Goal: Information Seeking & Learning: Understand process/instructions

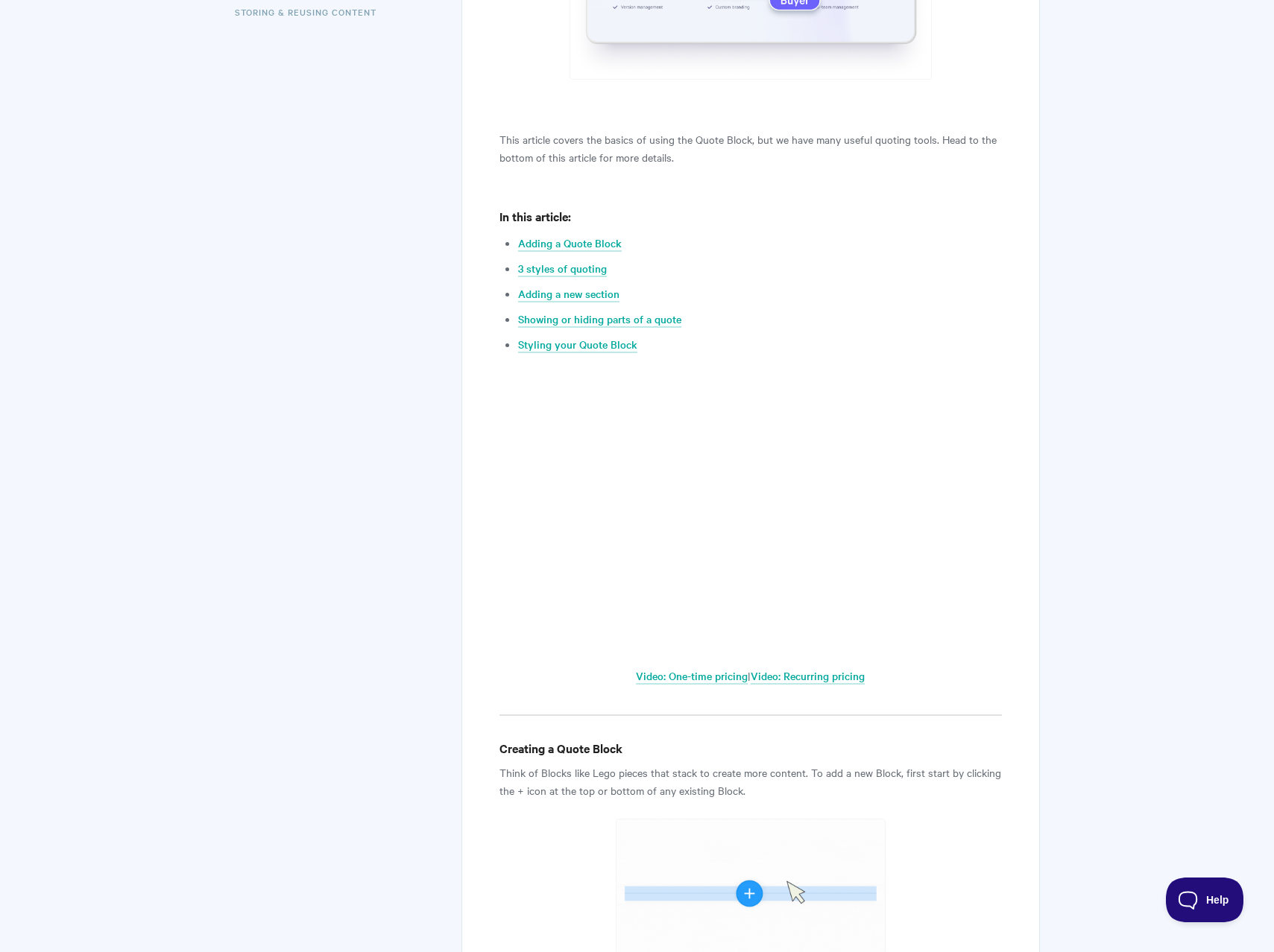
scroll to position [571, 0]
click at [591, 272] on link "3 styles of quoting" at bounding box center [563, 268] width 89 height 17
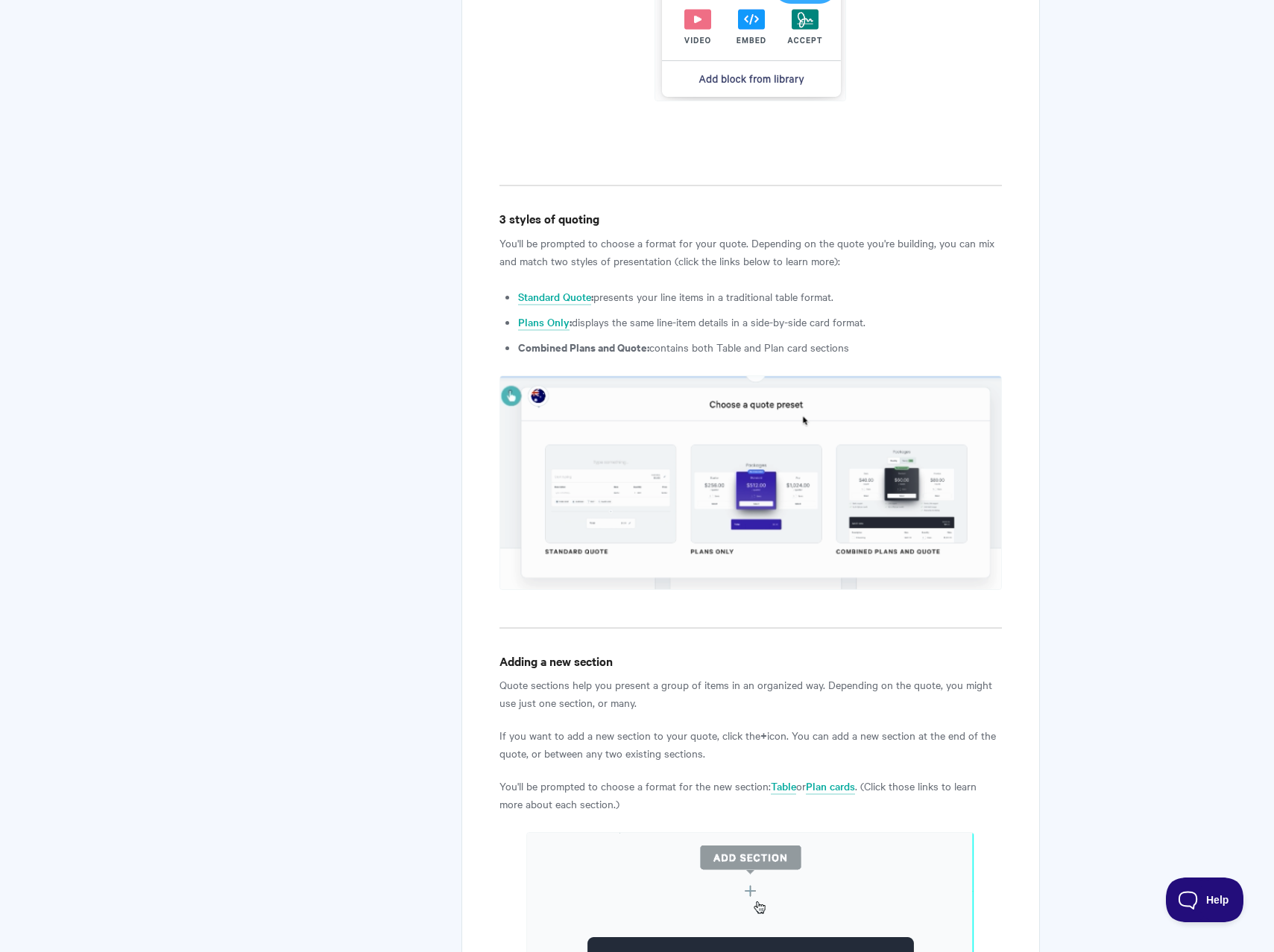
scroll to position [1678, 0]
click at [896, 504] on img at bounding box center [750, 484] width 502 height 215
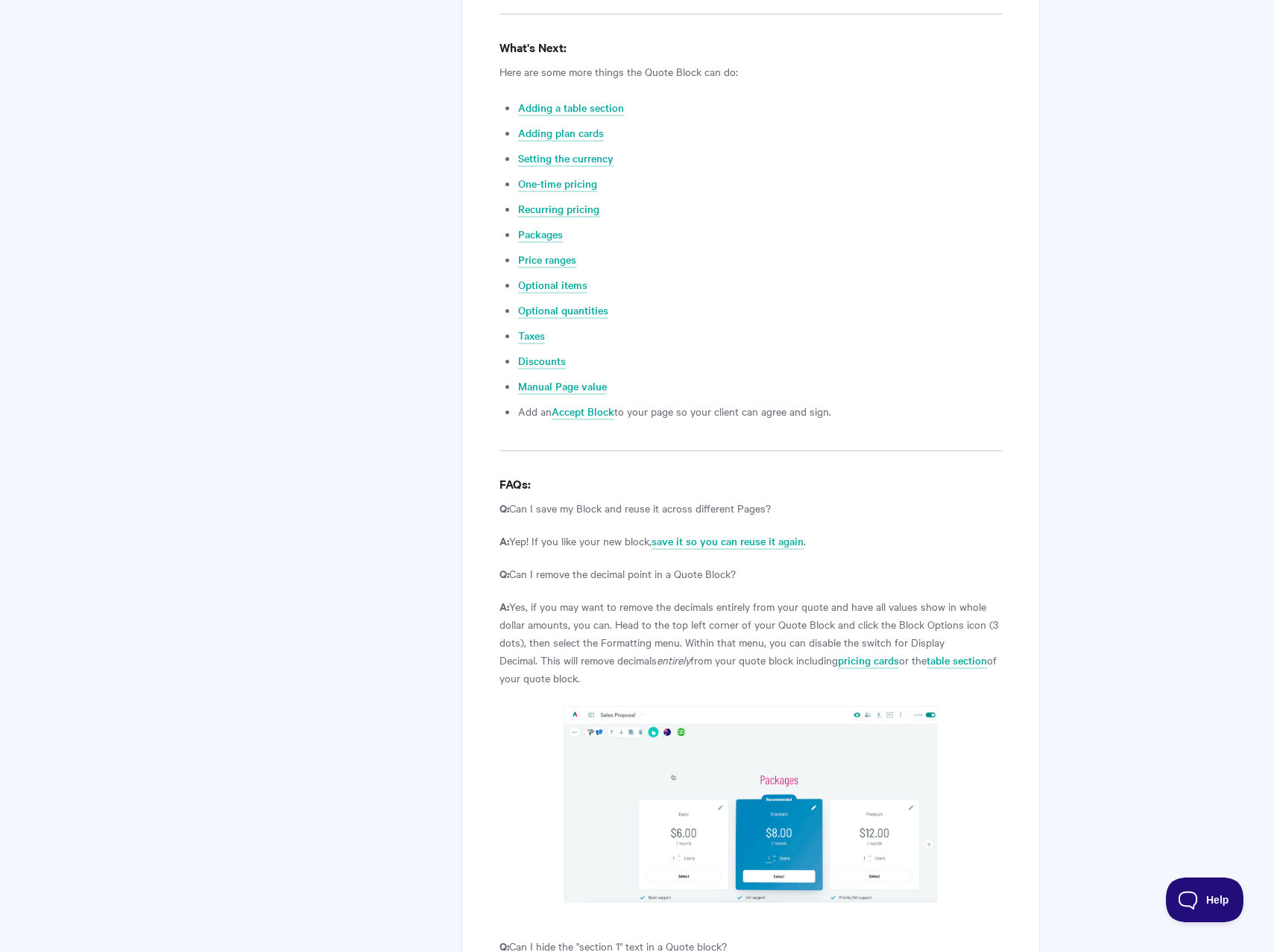
scroll to position [5666, 0]
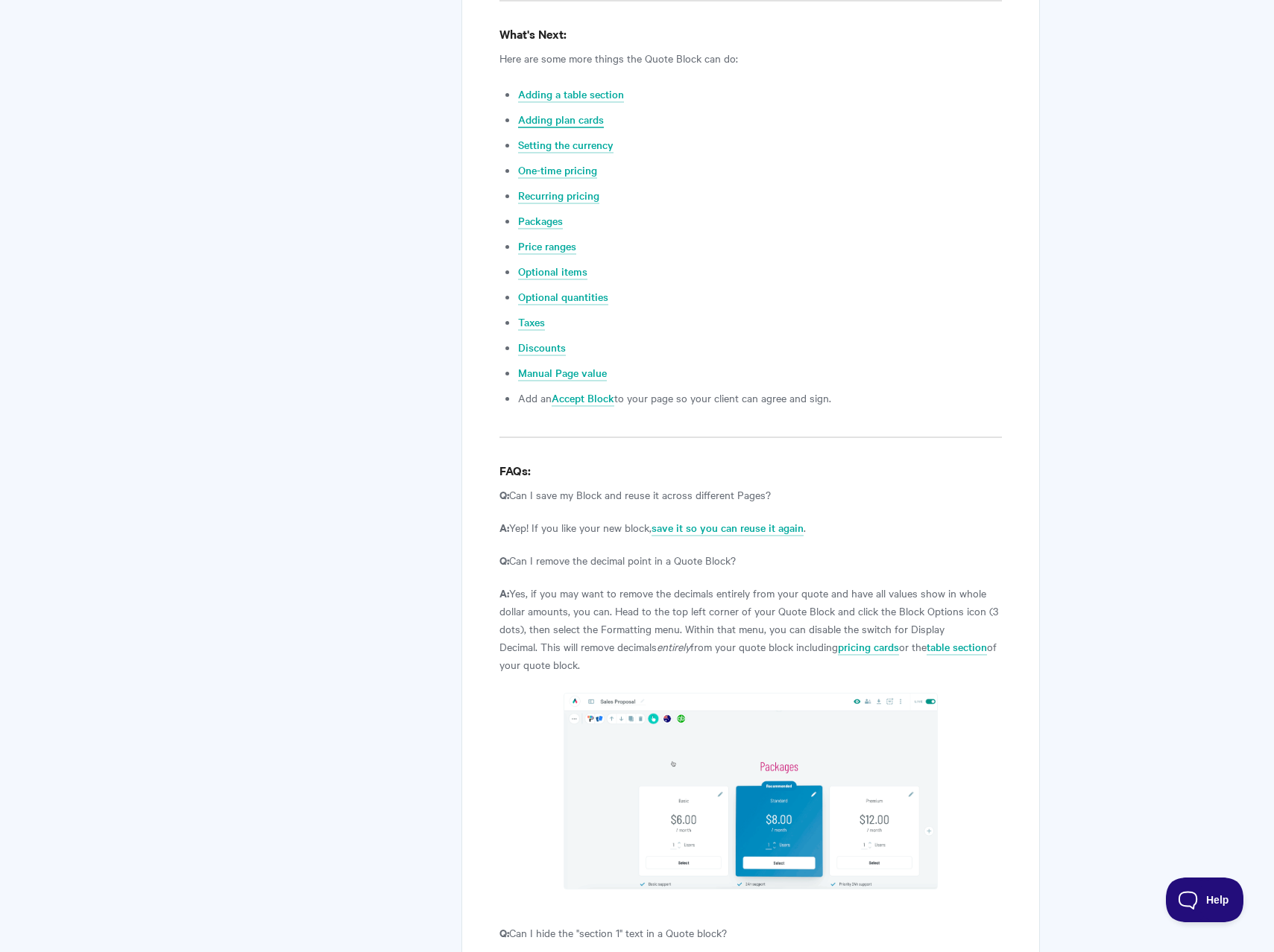
click at [567, 112] on link "Adding plan cards" at bounding box center [561, 121] width 85 height 17
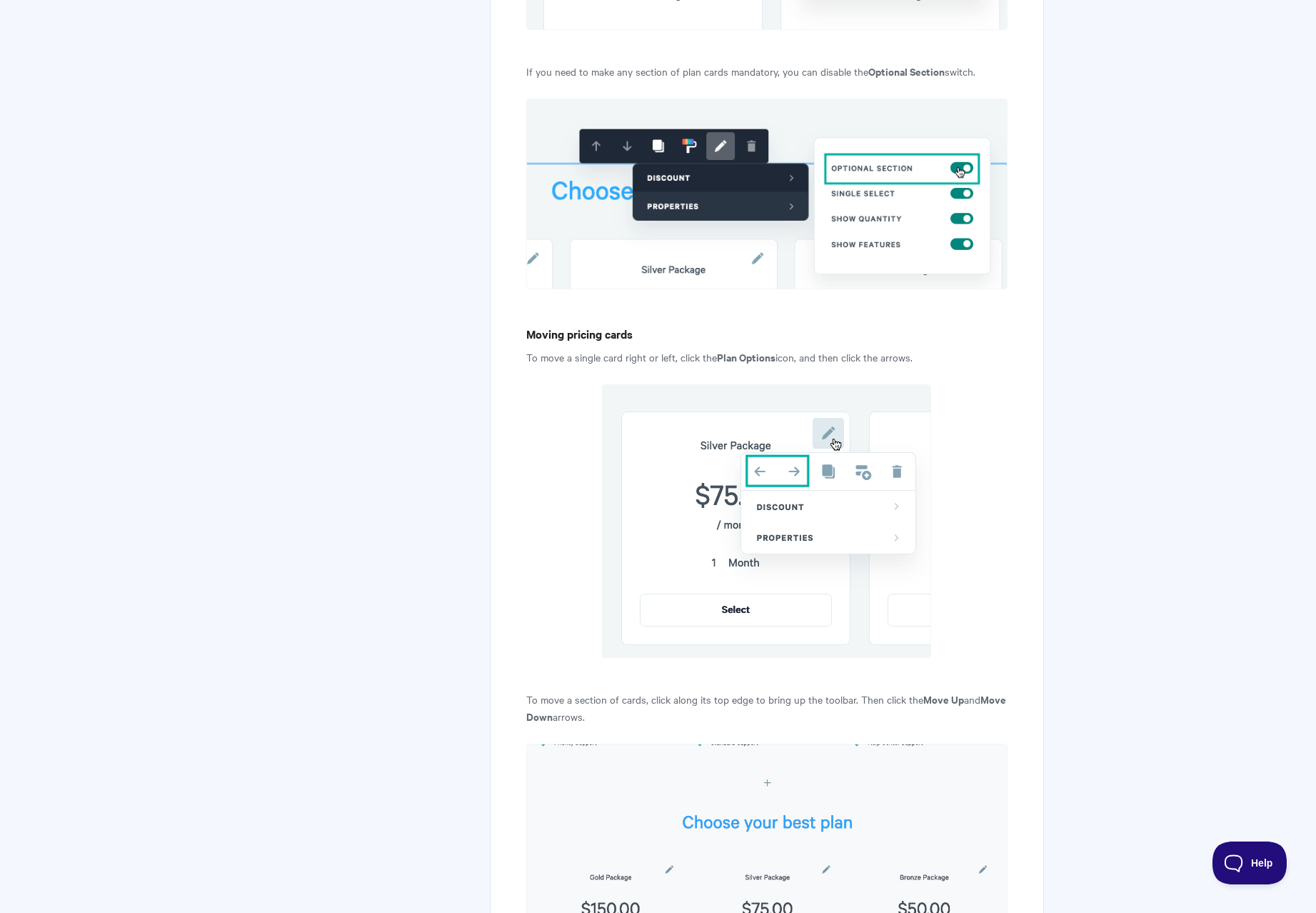
scroll to position [5596, 0]
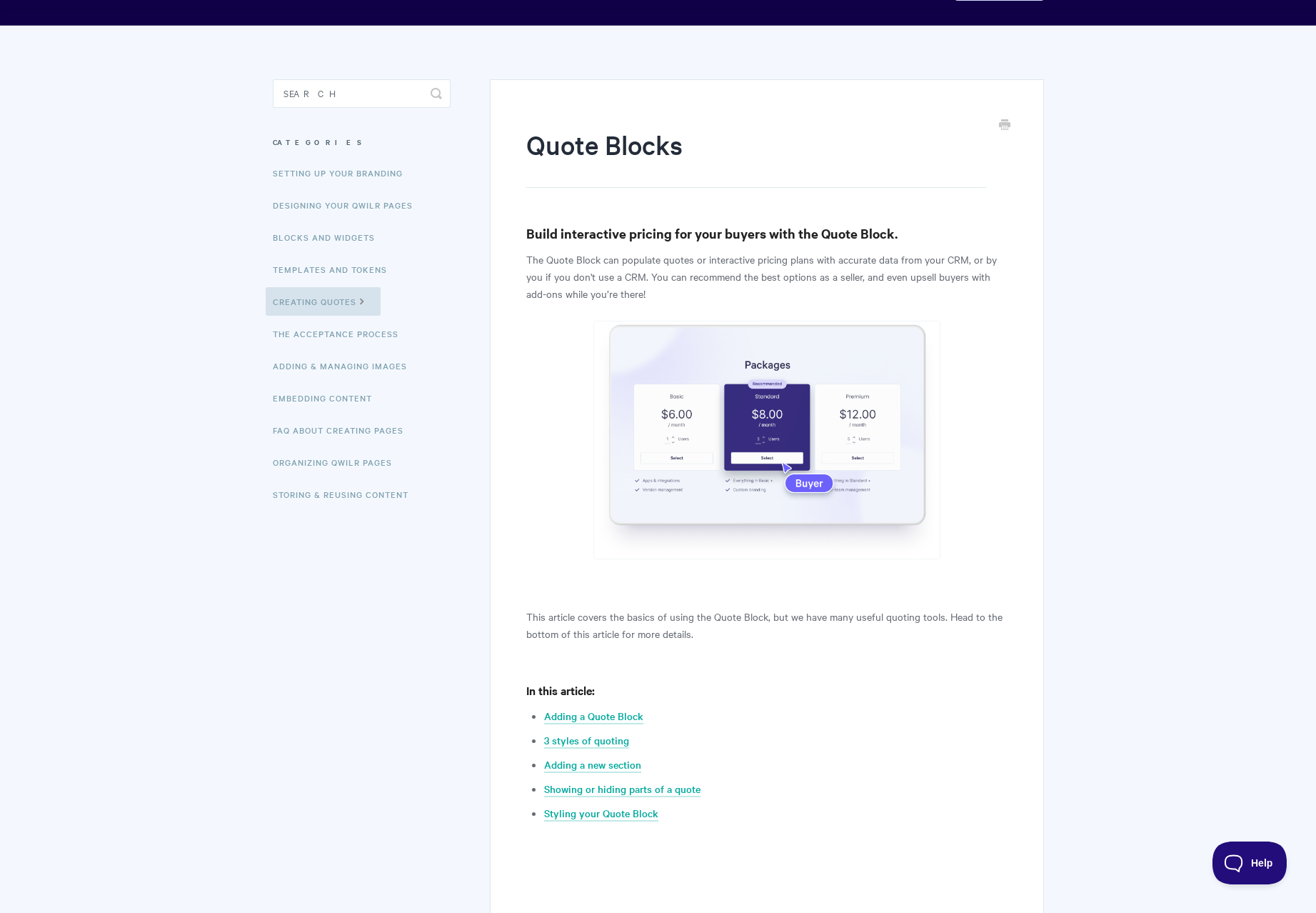
scroll to position [68, 0]
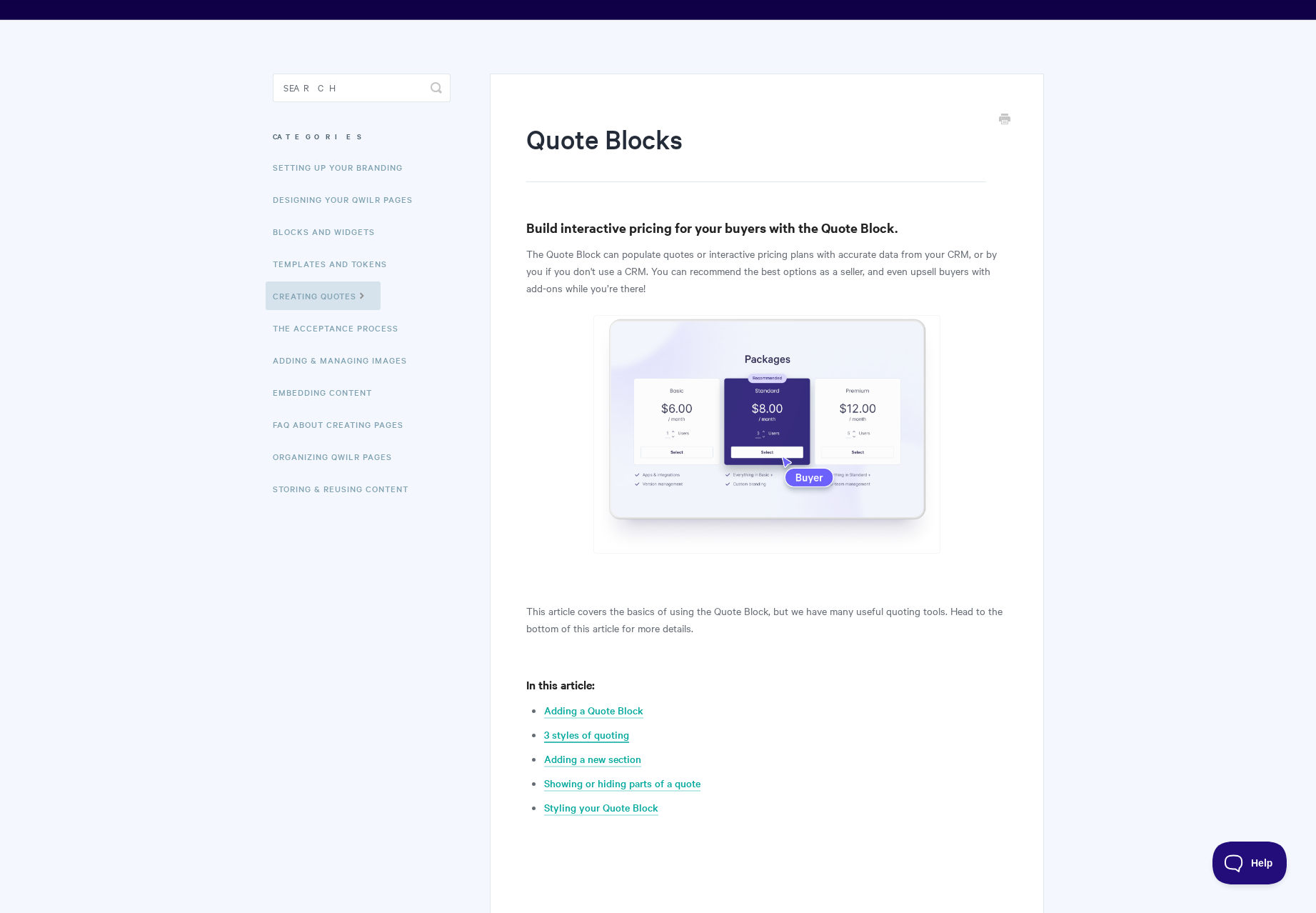
click at [577, 734] on link "3 styles of quoting" at bounding box center [587, 735] width 85 height 16
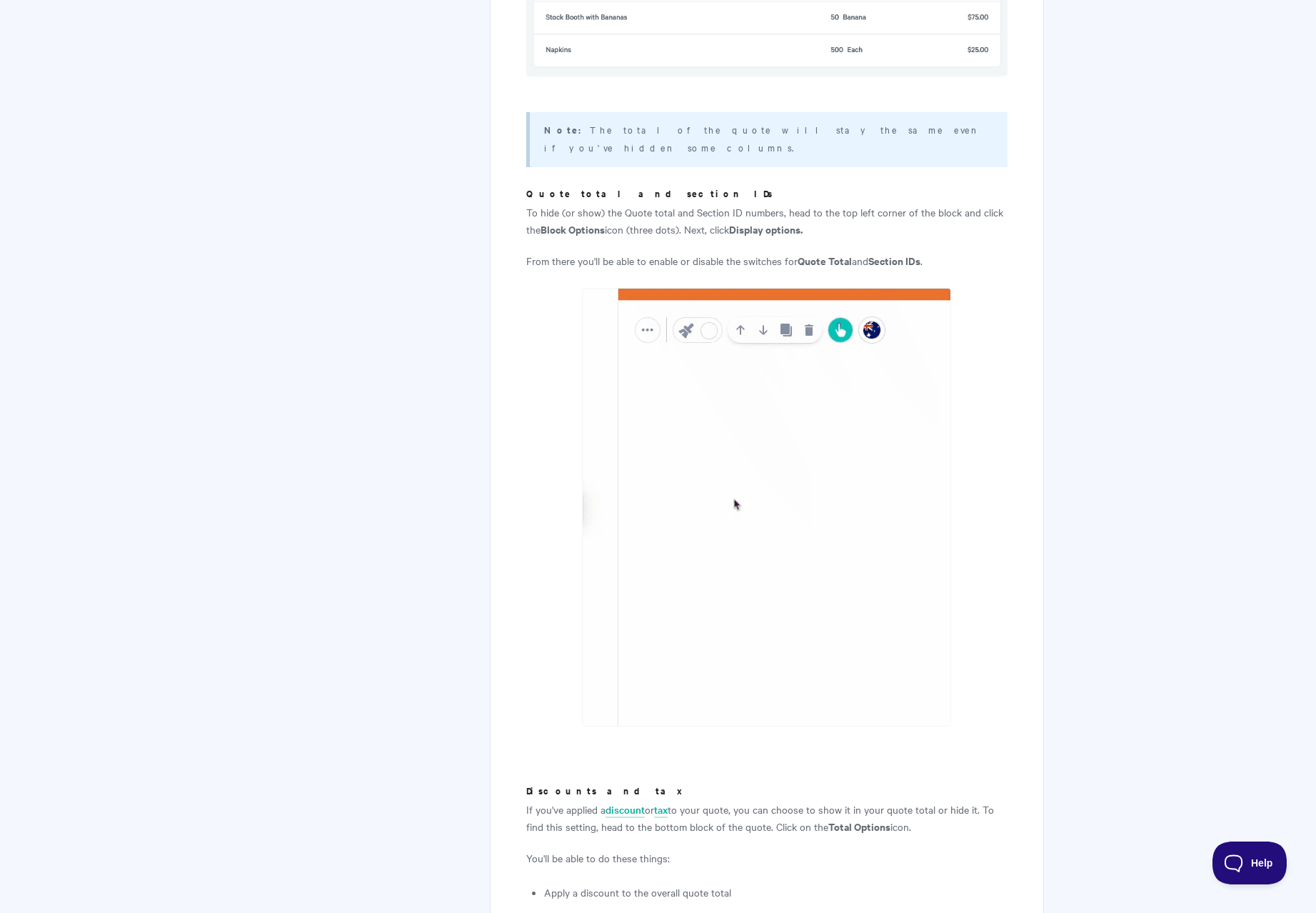
scroll to position [3486, 0]
